Goal: Transaction & Acquisition: Subscribe to service/newsletter

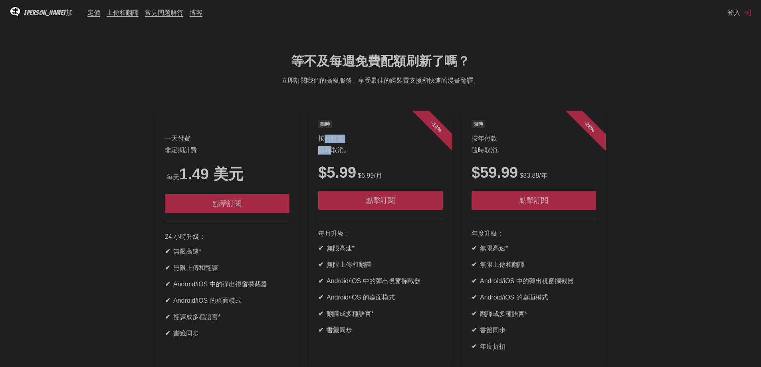
drag, startPoint x: 326, startPoint y: 139, endPoint x: 329, endPoint y: 149, distance: 11.2
click at [329, 149] on header "限時 按月付款 隨時取消。 $5.99 $6.99 /月 點擊訂閱" at bounding box center [380, 170] width 125 height 100
click at [321, 151] on font "隨時取消。" at bounding box center [334, 150] width 32 height 7
click at [299, 150] on li "一天付費 非定期計費 每天 1.49 美元 點擊訂閱 24 小時升級： ✔ 無限高速* ✔ 無限上傳和翻譯 ✔ Android/iOS 中的彈出視窗攔截器 ✔…" at bounding box center [227, 240] width 153 height 258
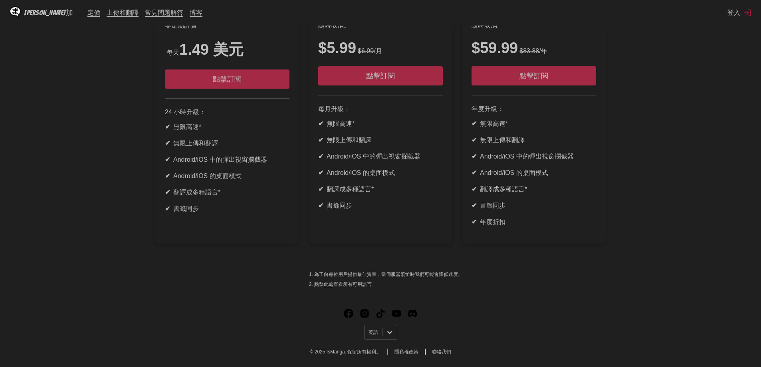
scroll to position [47, 0]
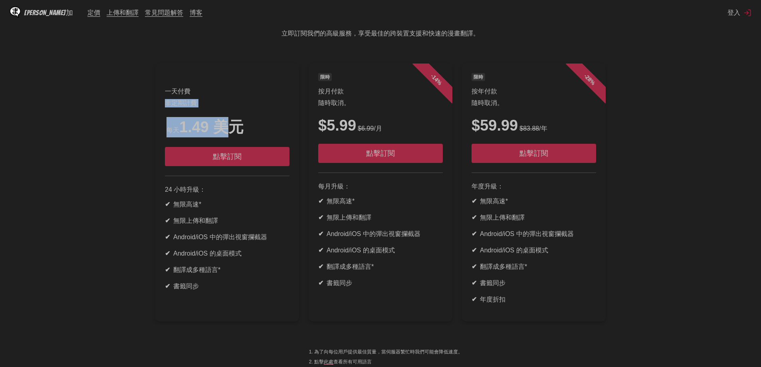
drag, startPoint x: 169, startPoint y: 101, endPoint x: 228, endPoint y: 127, distance: 64.2
click at [228, 127] on header "一天付費 非定期計費 每天 1.49 美元 點擊訂閱" at bounding box center [227, 124] width 125 height 103
click at [228, 127] on font "1.49 美元" at bounding box center [211, 127] width 64 height 17
drag, startPoint x: 228, startPoint y: 128, endPoint x: 191, endPoint y: 129, distance: 37.1
click at [191, 129] on font "1.49 美元" at bounding box center [211, 127] width 64 height 17
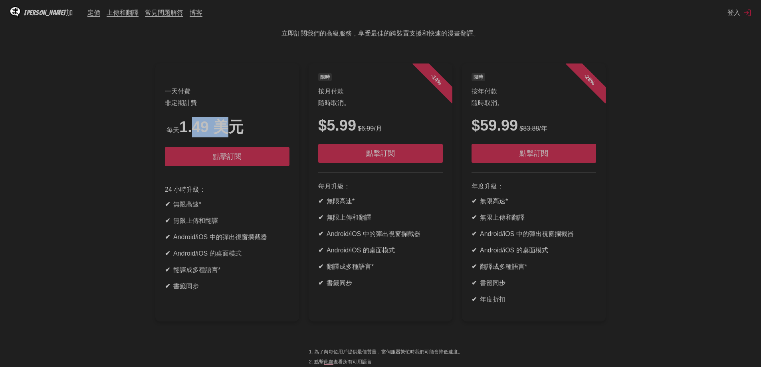
click at [191, 129] on font "1.49 美元" at bounding box center [211, 127] width 64 height 17
click at [192, 129] on font "1.49 美元" at bounding box center [211, 127] width 64 height 17
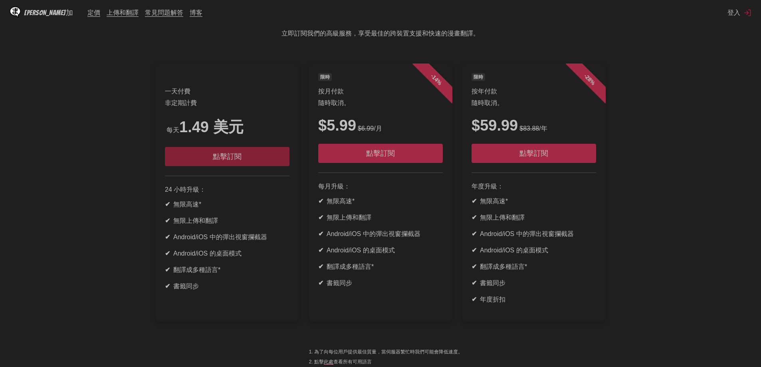
click at [242, 156] on button "點擊訂閱" at bounding box center [227, 156] width 125 height 19
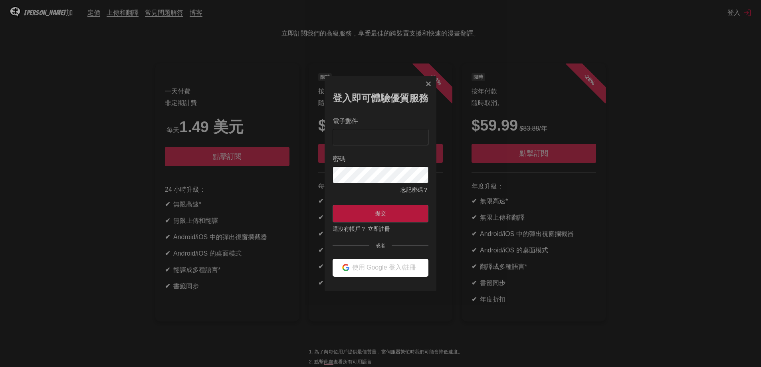
click at [400, 140] on input "電子郵件" at bounding box center [381, 137] width 96 height 16
click at [387, 276] on button "使用 Google 登入/註冊" at bounding box center [381, 268] width 96 height 18
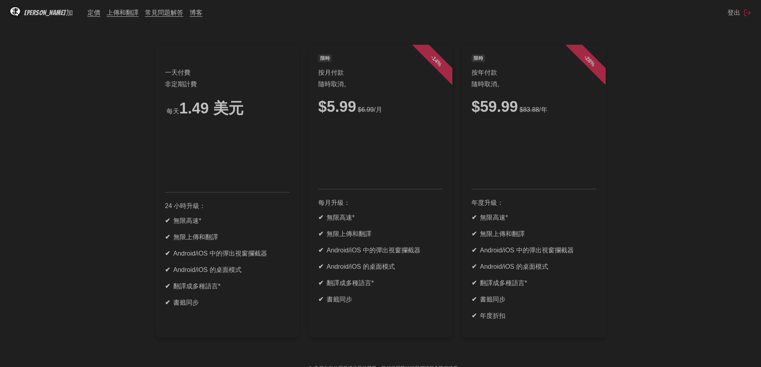
scroll to position [85, 0]
